Goal: Task Accomplishment & Management: Manage account settings

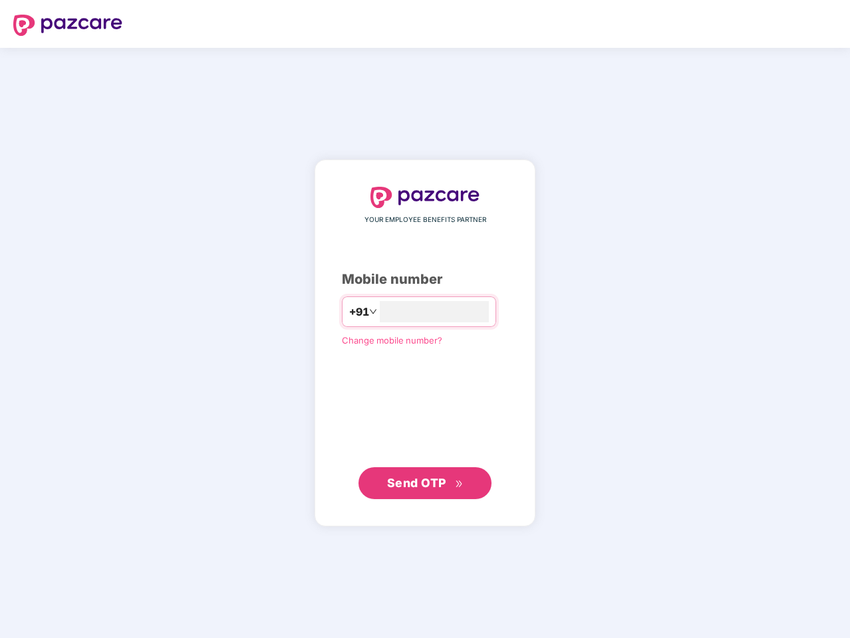
click at [425, 319] on input "number" at bounding box center [434, 311] width 109 height 21
click at [68, 25] on img at bounding box center [67, 25] width 109 height 21
click at [349, 312] on span "+91" at bounding box center [359, 312] width 20 height 17
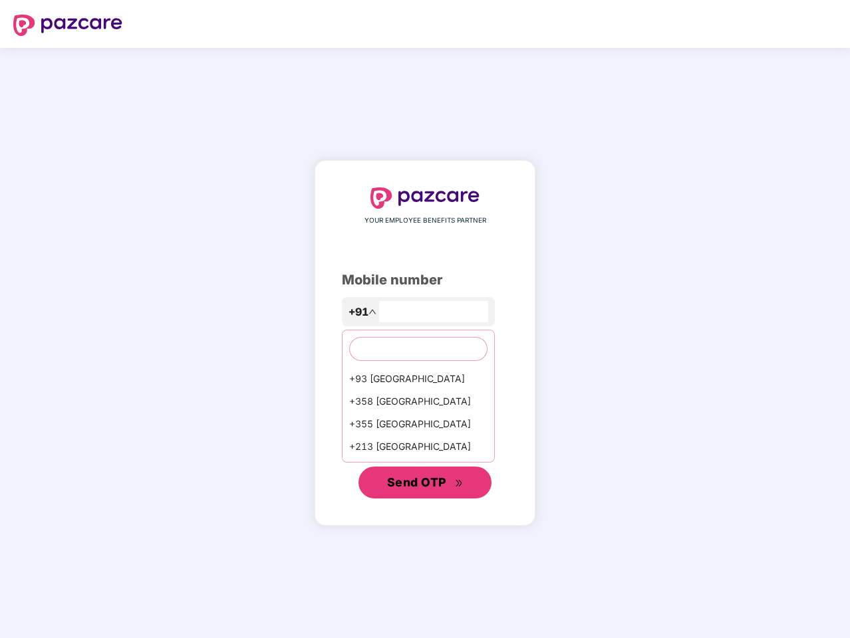
click at [425, 483] on span "Send OTP" at bounding box center [416, 482] width 59 height 14
